Goal: Check status: Check status

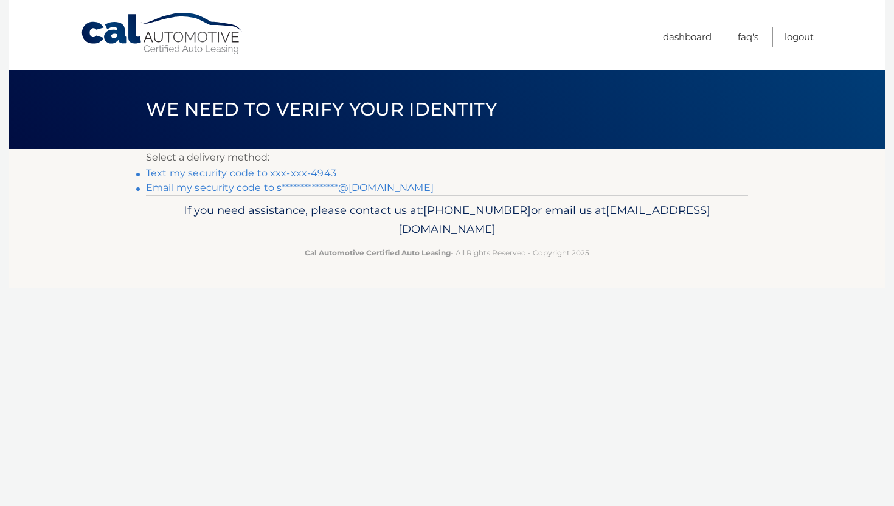
click at [324, 173] on link "Text my security code to xxx-xxx-4943" at bounding box center [241, 173] width 190 height 12
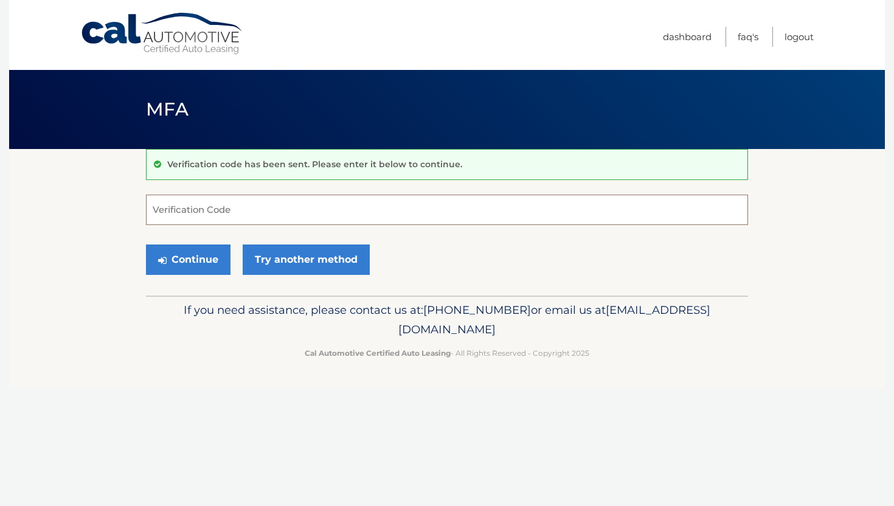
click at [260, 209] on input "Verification Code" at bounding box center [447, 210] width 602 height 30
type input "900760"
click at [184, 261] on button "Continue" at bounding box center [188, 260] width 85 height 30
click at [204, 260] on button "Continue" at bounding box center [188, 260] width 85 height 30
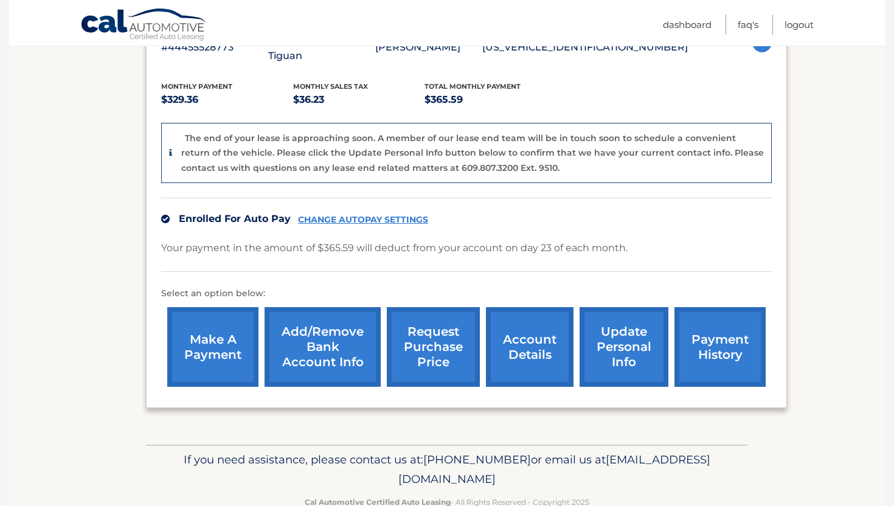
scroll to position [253, 0]
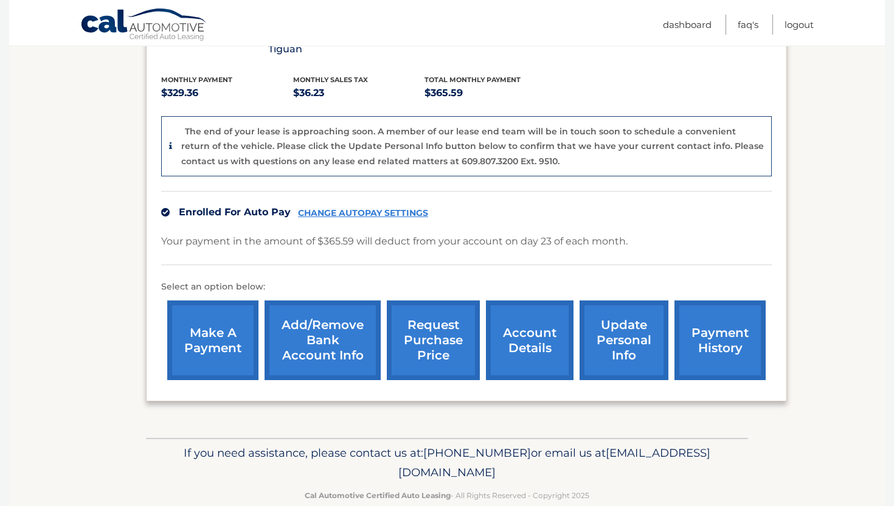
click at [535, 316] on link "account details" at bounding box center [530, 341] width 88 height 80
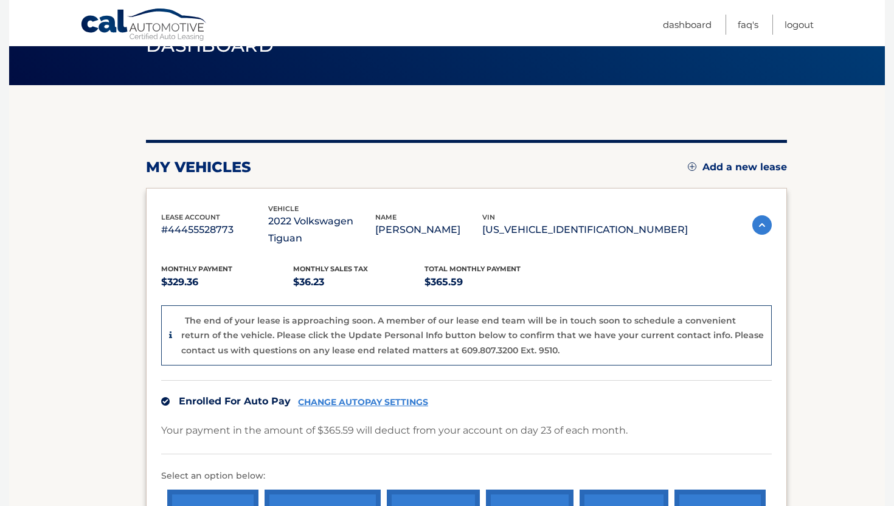
scroll to position [0, 0]
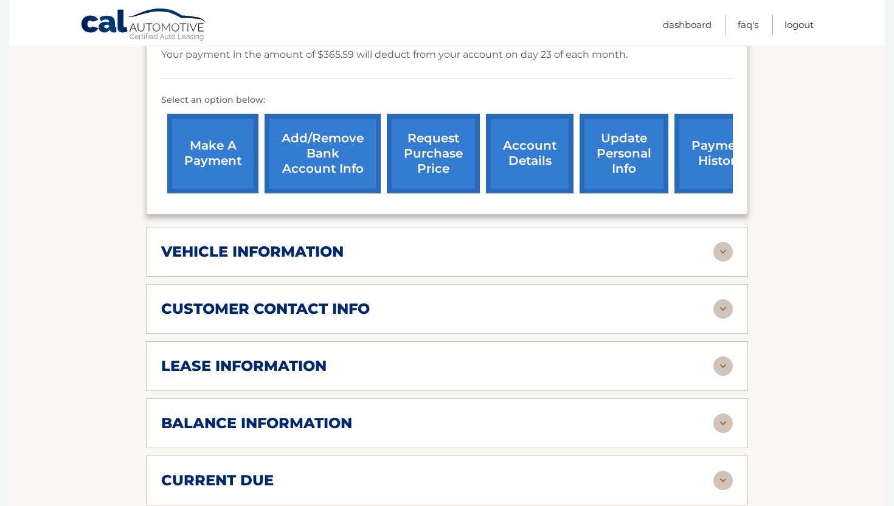
scroll to position [384, 0]
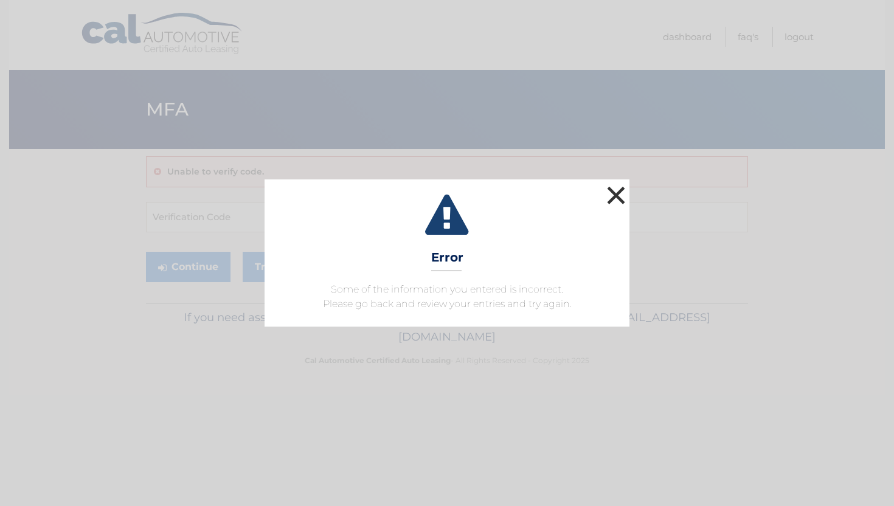
click at [618, 195] on button "×" at bounding box center [616, 195] width 24 height 24
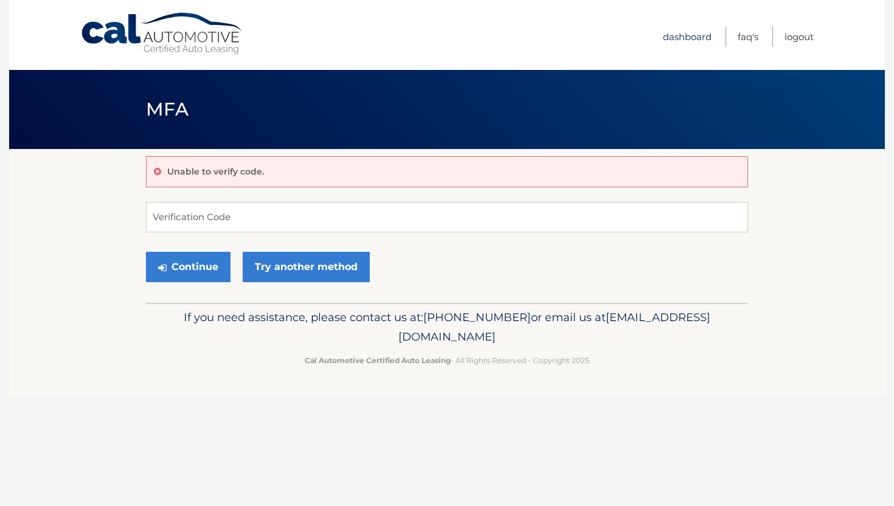
click at [688, 37] on link "Dashboard" at bounding box center [687, 37] width 49 height 20
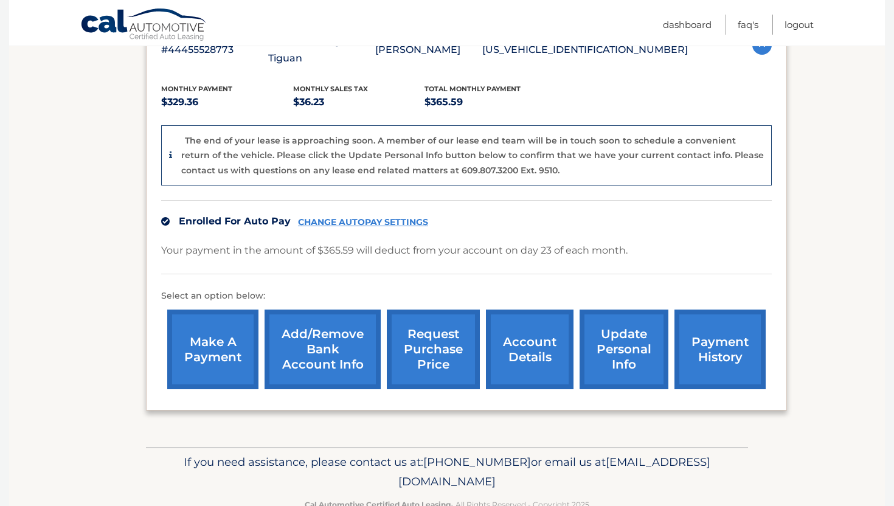
scroll to position [260, 0]
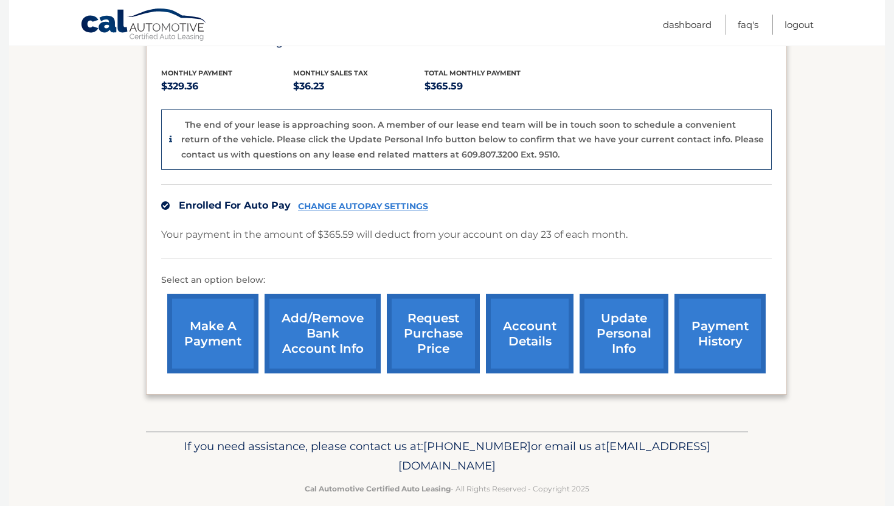
drag, startPoint x: 562, startPoint y: 450, endPoint x: 338, endPoint y: 450, distance: 224.5
click at [338, 450] on p "If you need assistance, please contact us at: [PHONE_NUMBER] or email us at [EM…" at bounding box center [447, 456] width 587 height 39
copy span "[EMAIL_ADDRESS][DOMAIN_NAME]"
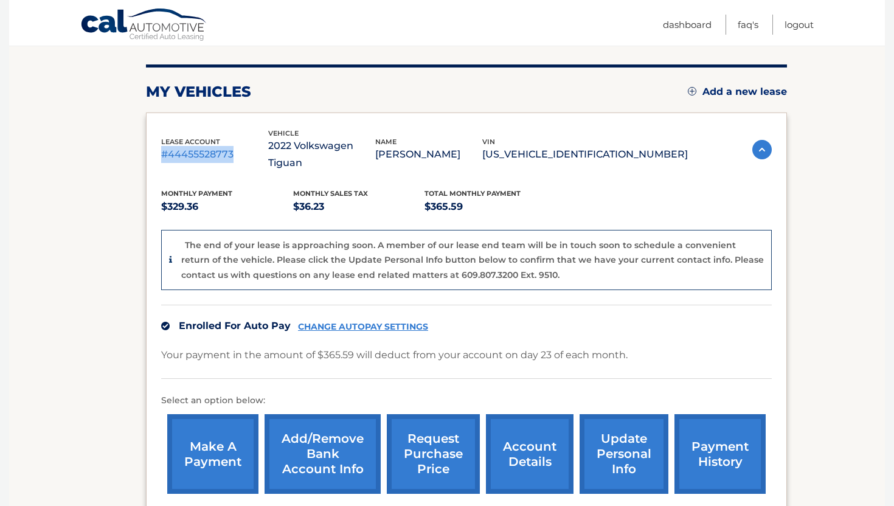
drag, startPoint x: 234, startPoint y: 147, endPoint x: 156, endPoint y: 142, distance: 78.0
click at [156, 142] on div "lease account #44455528773 vehicle 2022 Volkswagen Tiguan name [PERSON_NAME] vi…" at bounding box center [466, 314] width 641 height 403
copy p "#44455528773"
